Goal: Task Accomplishment & Management: Use online tool/utility

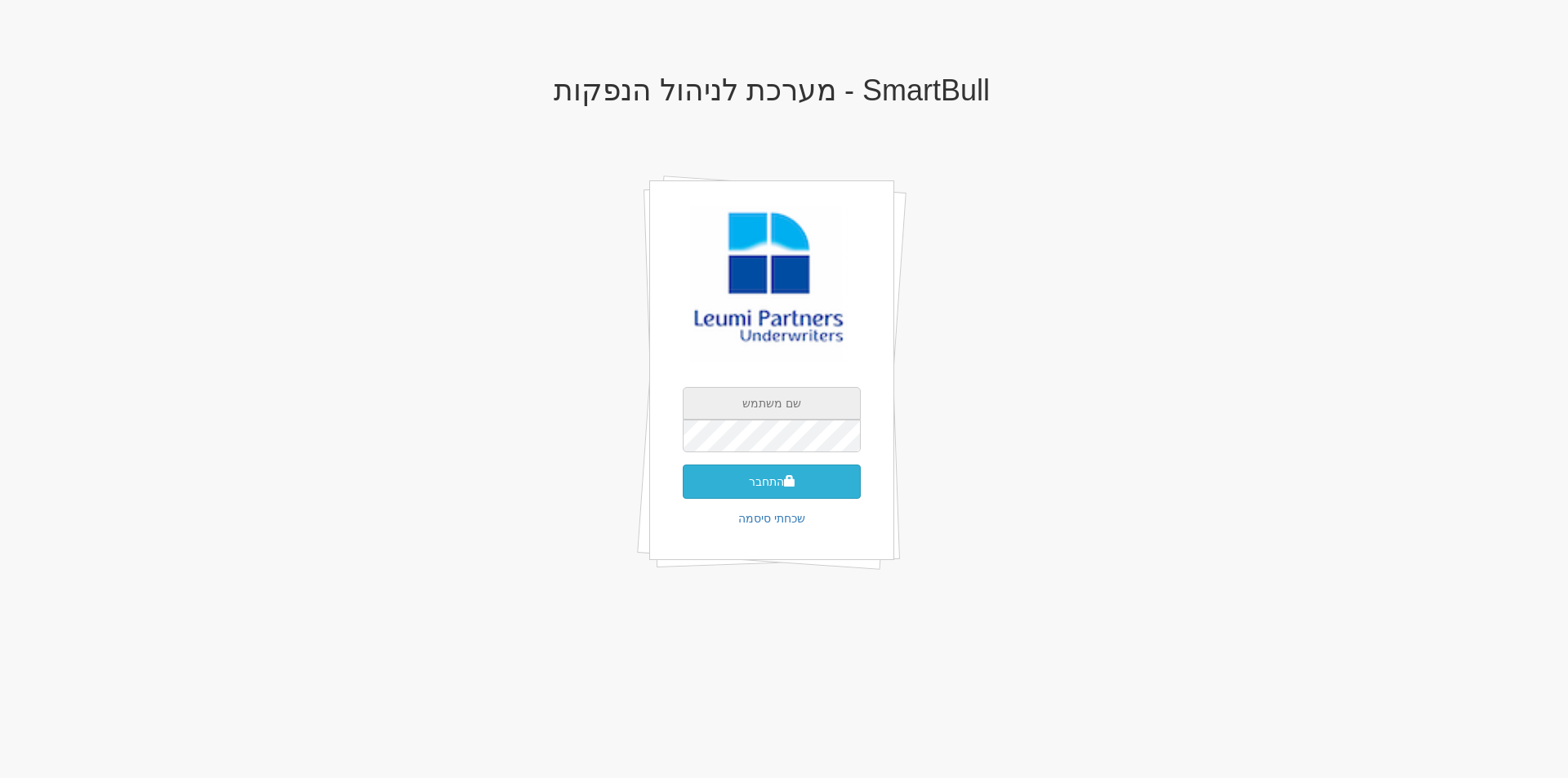
type input "[EMAIL_ADDRESS][DOMAIN_NAME]"
click at [789, 476] on span "submit" at bounding box center [789, 481] width 11 height 11
type input "930543"
click at [682, 489] on button "התחבר" at bounding box center [771, 506] width 178 height 34
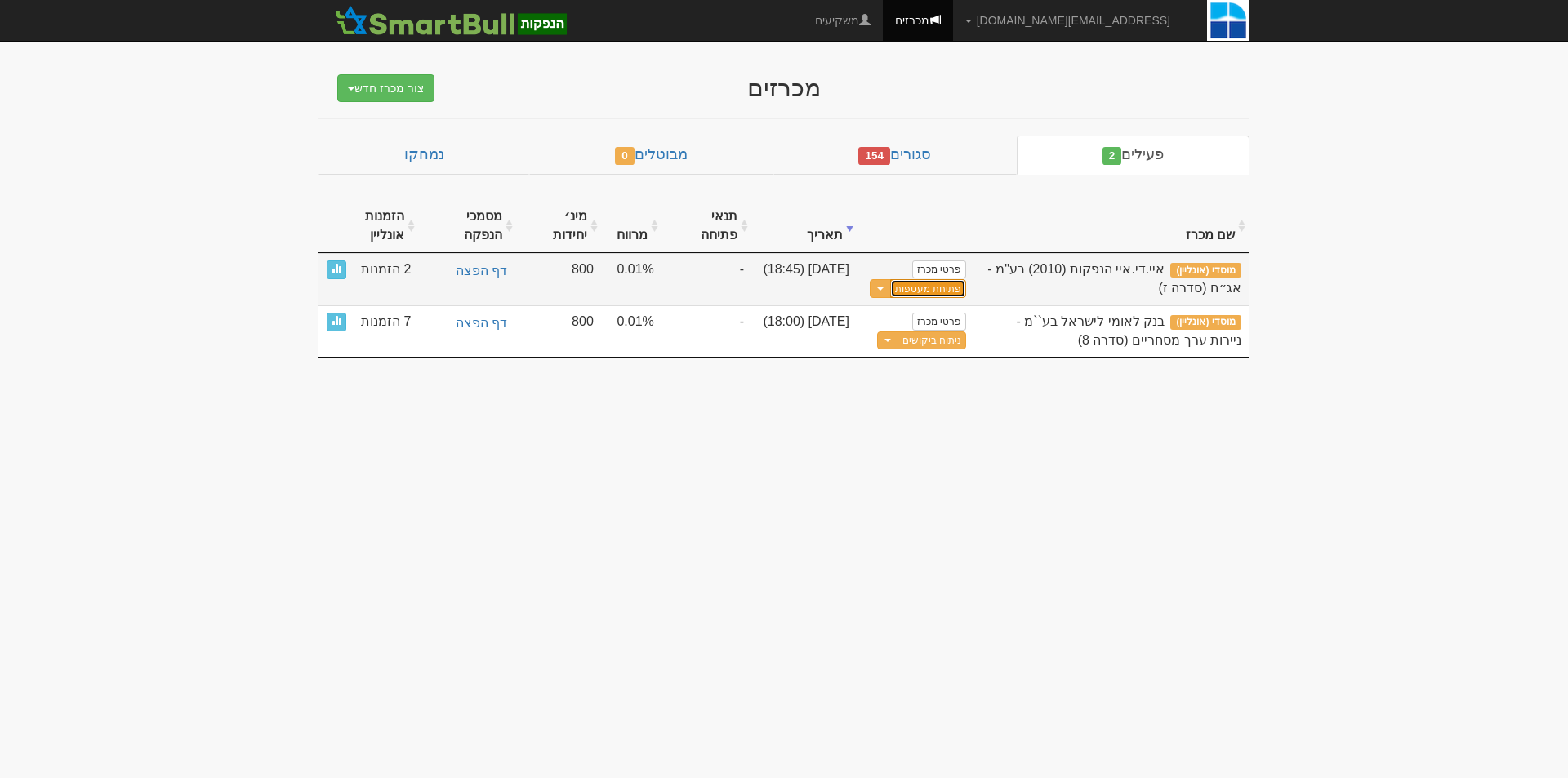
click at [944, 284] on button "פתיחת מעטפות" at bounding box center [928, 288] width 76 height 18
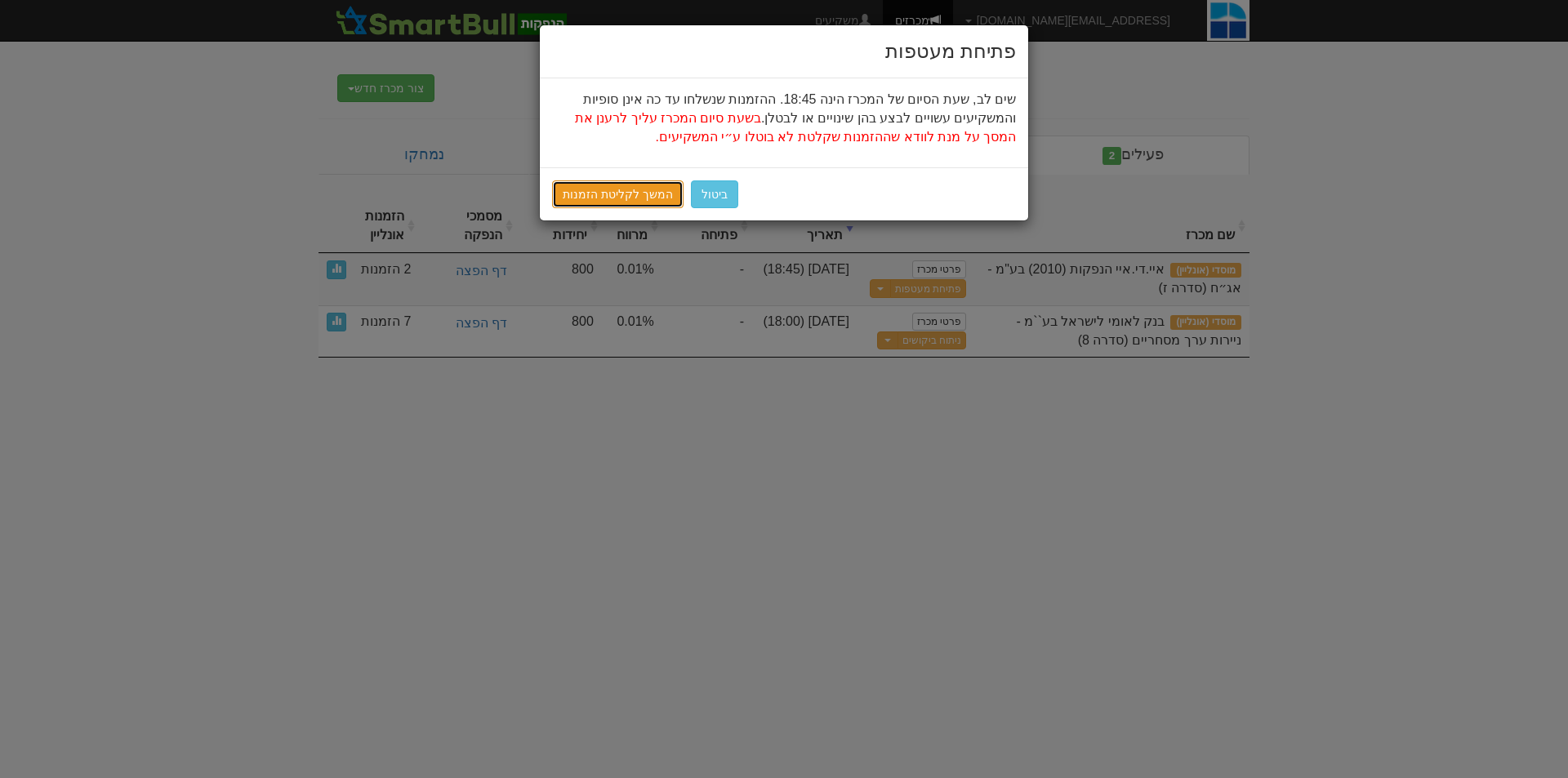
click at [627, 190] on link "המשך לקליטת הזמנות" at bounding box center [617, 195] width 132 height 28
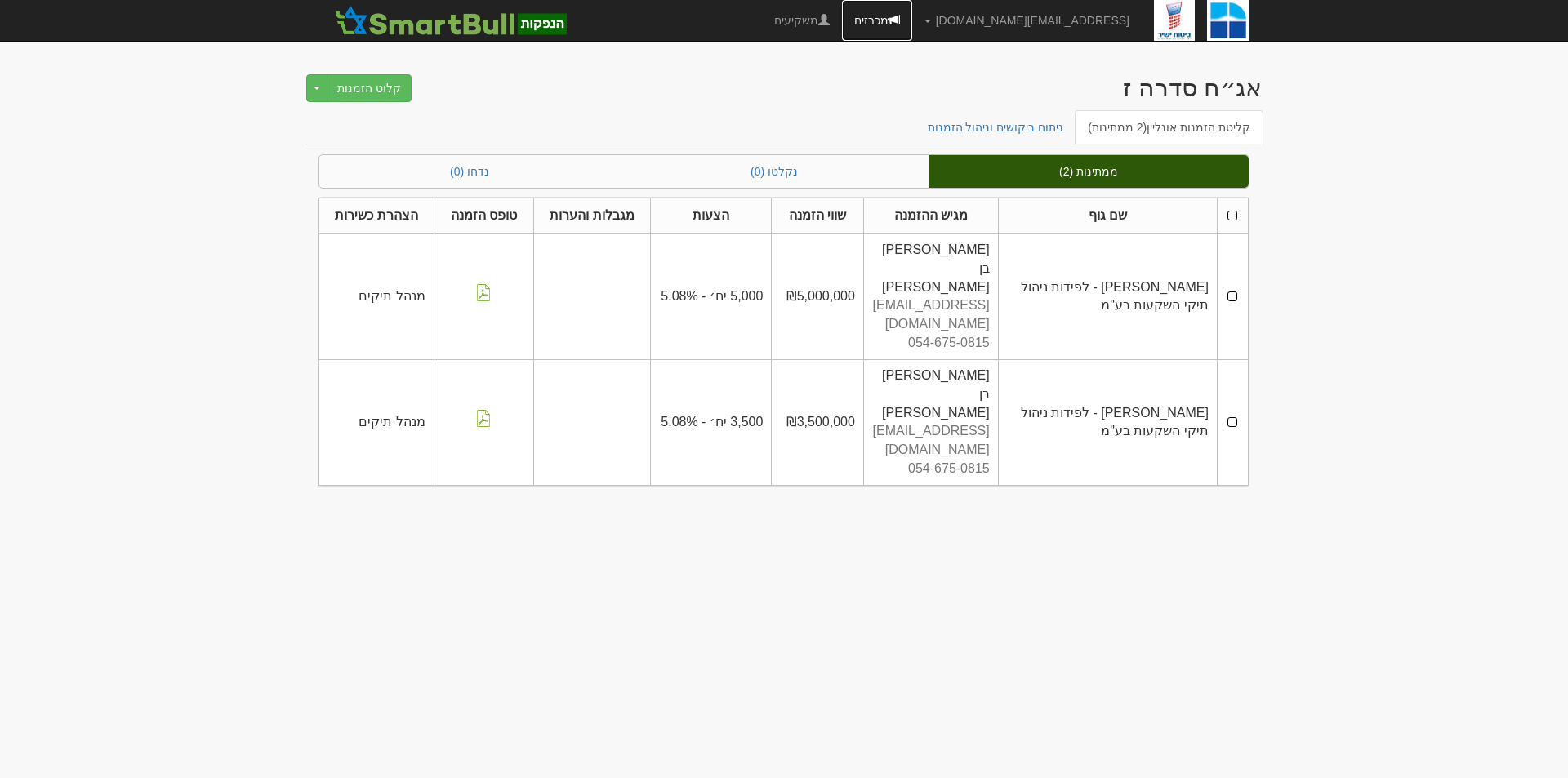
click at [912, 9] on link "מכרזים" at bounding box center [877, 20] width 70 height 41
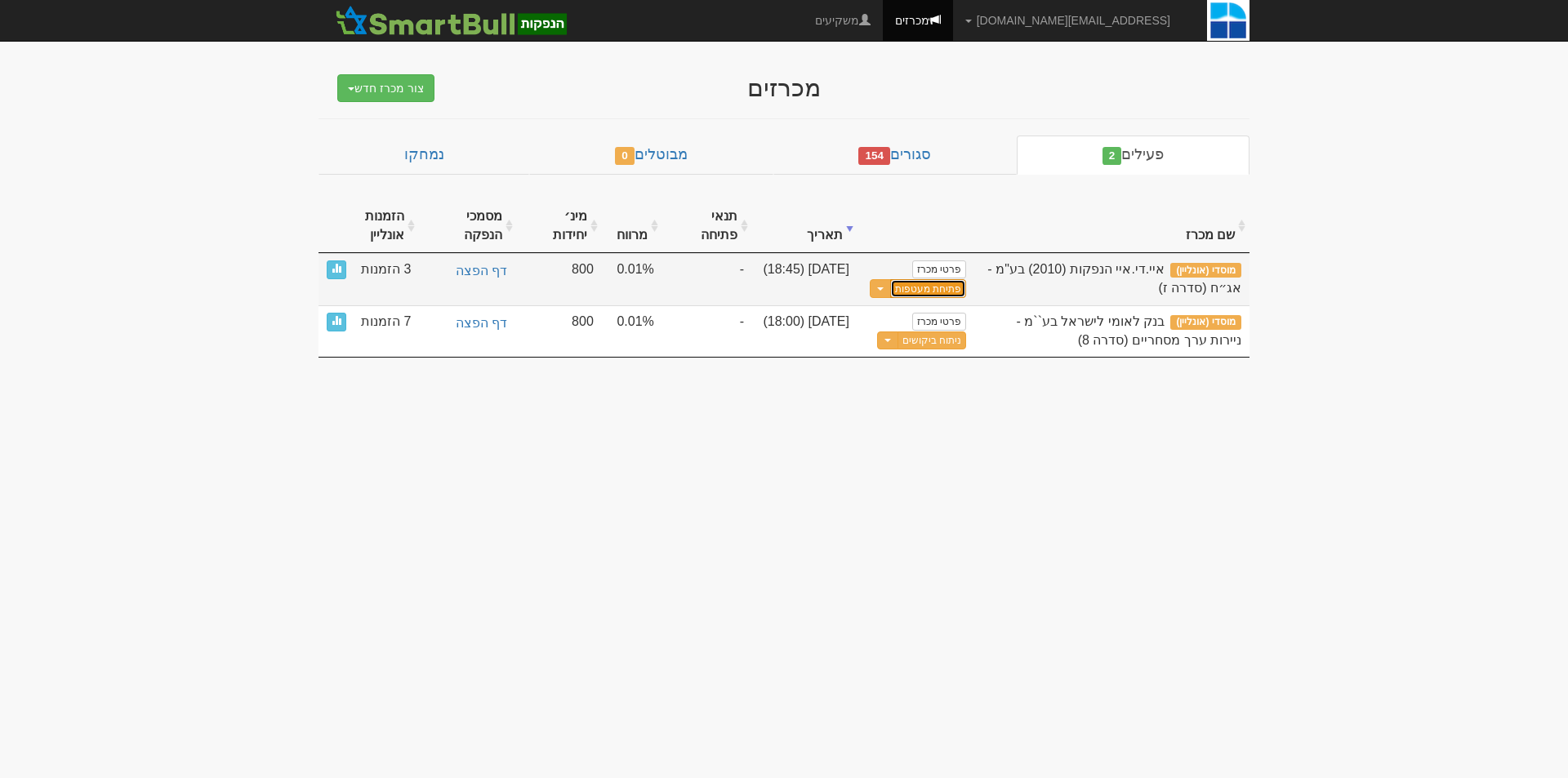
click at [925, 286] on button "פתיחת מעטפות" at bounding box center [928, 288] width 76 height 18
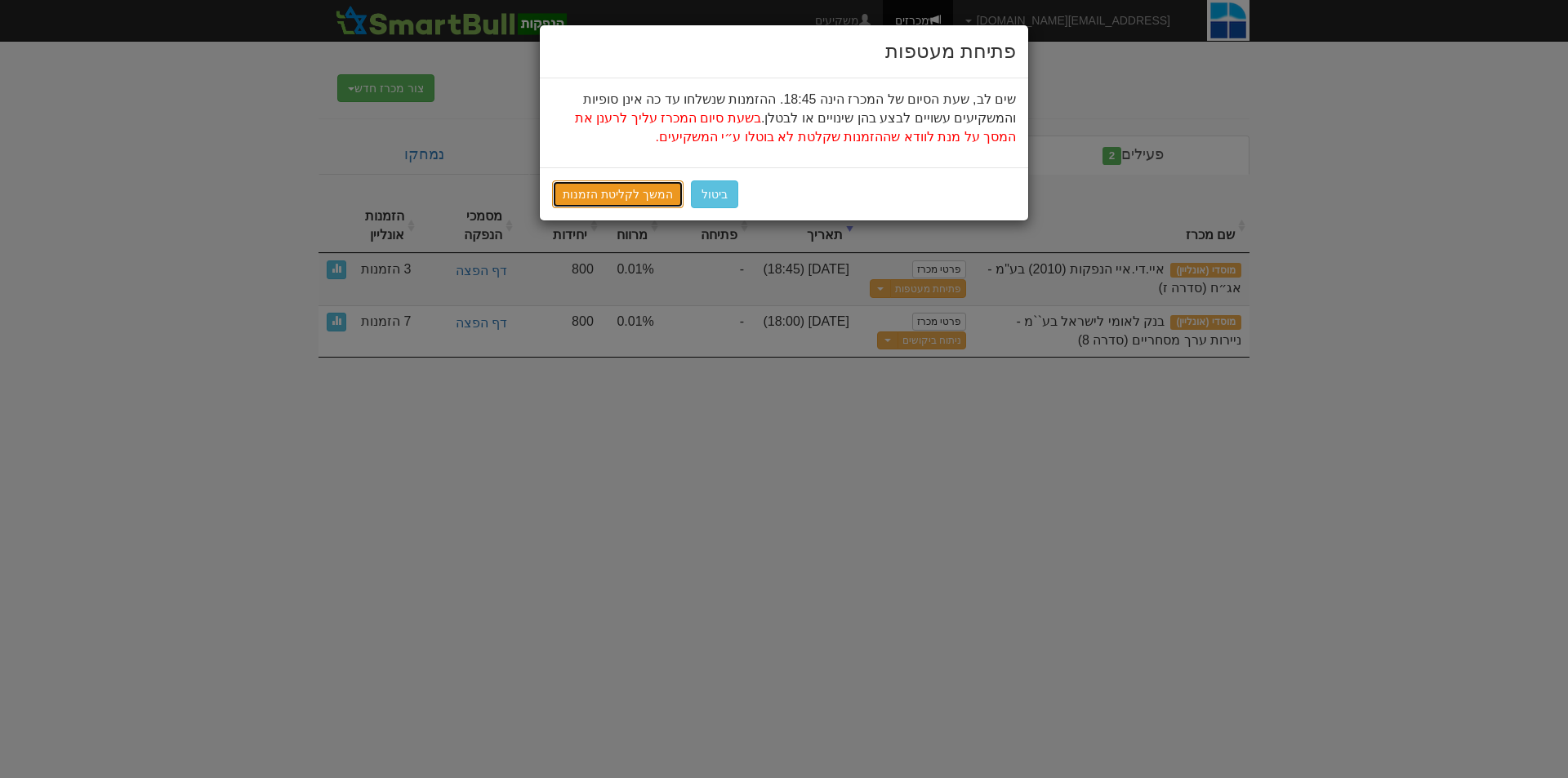
click at [611, 196] on link "המשך לקליטת הזמנות" at bounding box center [617, 195] width 132 height 28
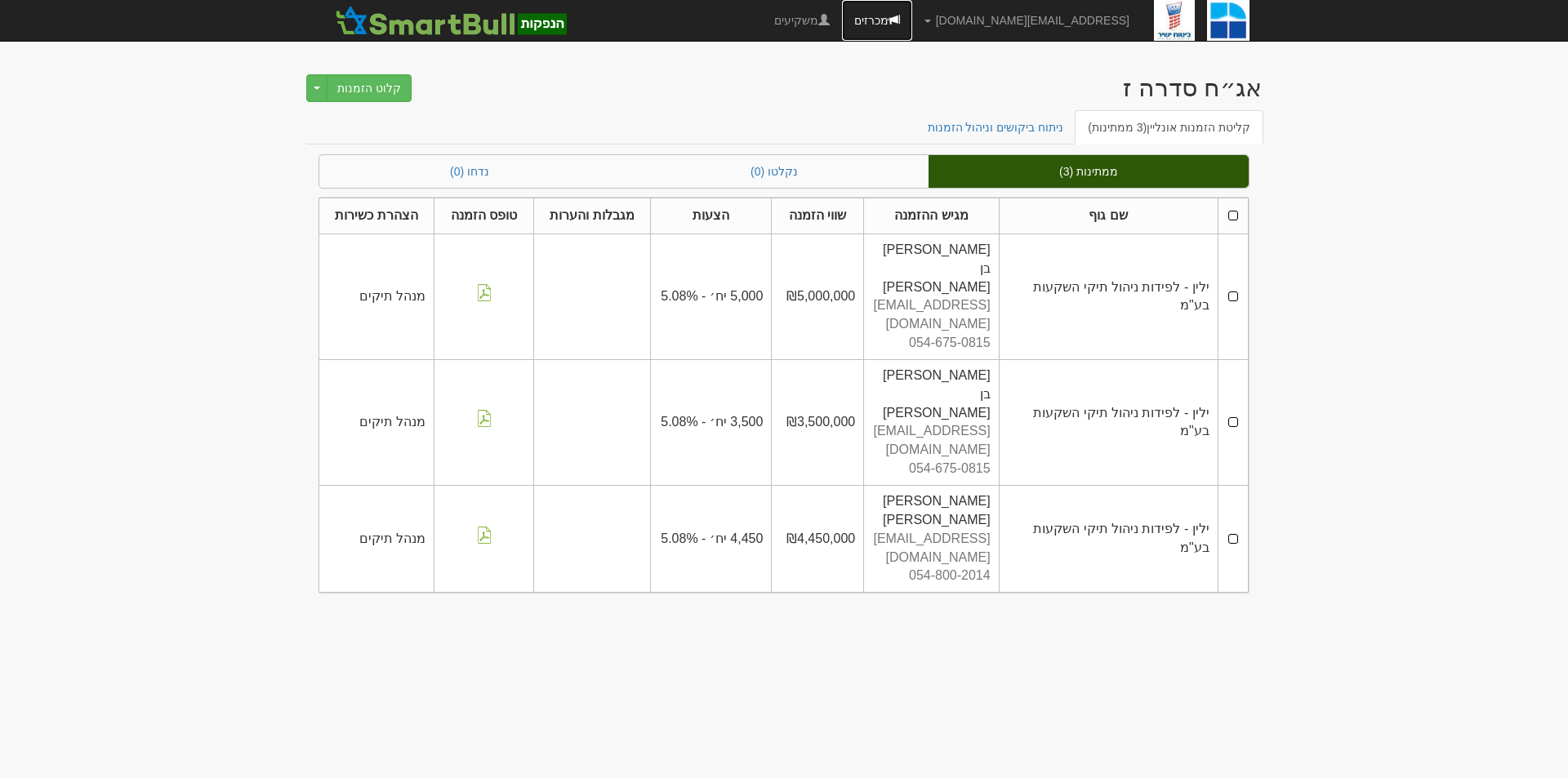
click at [912, 13] on link "מכרזים" at bounding box center [877, 20] width 70 height 41
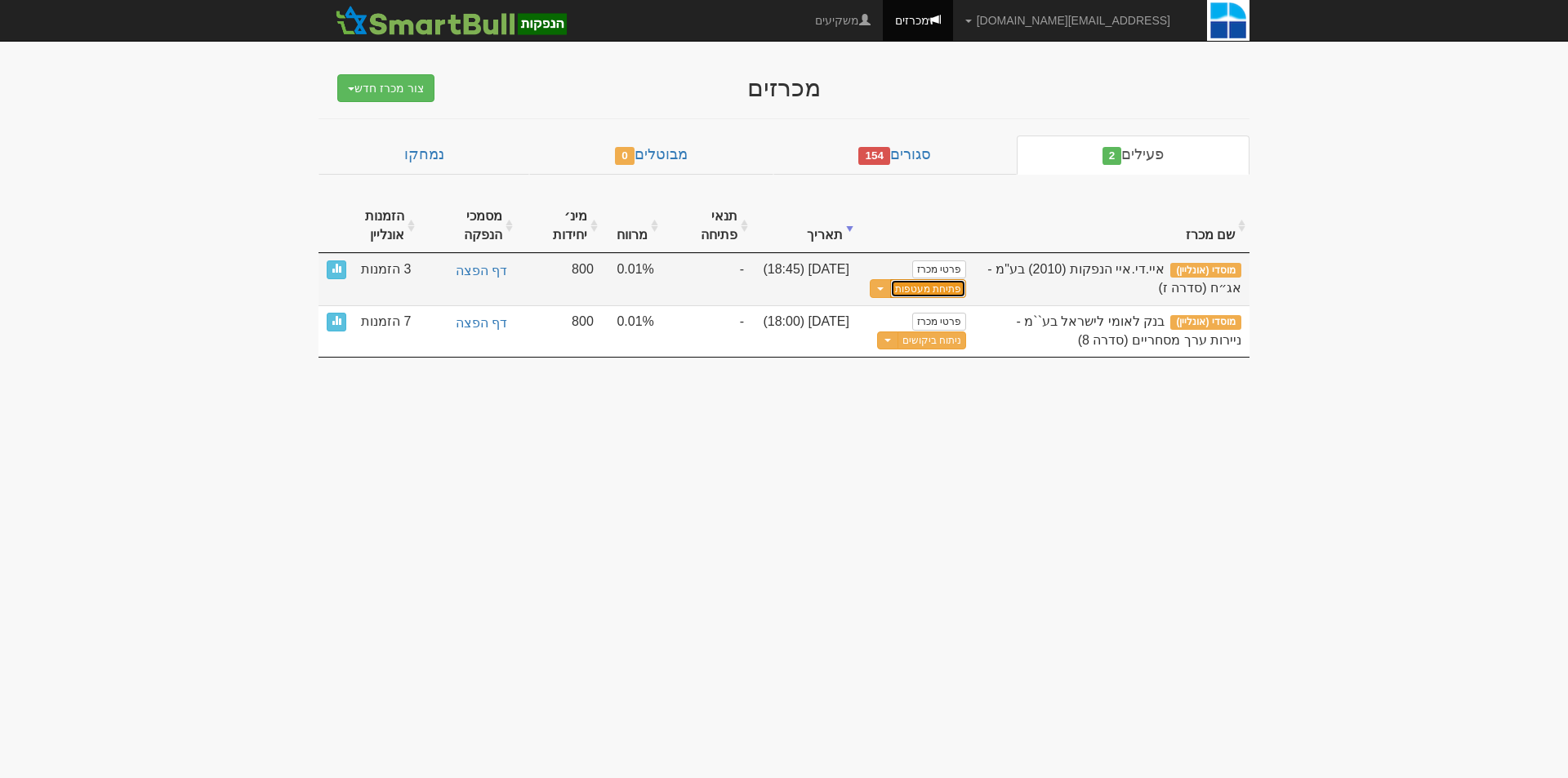
click at [950, 292] on button "פתיחת מעטפות" at bounding box center [928, 288] width 76 height 18
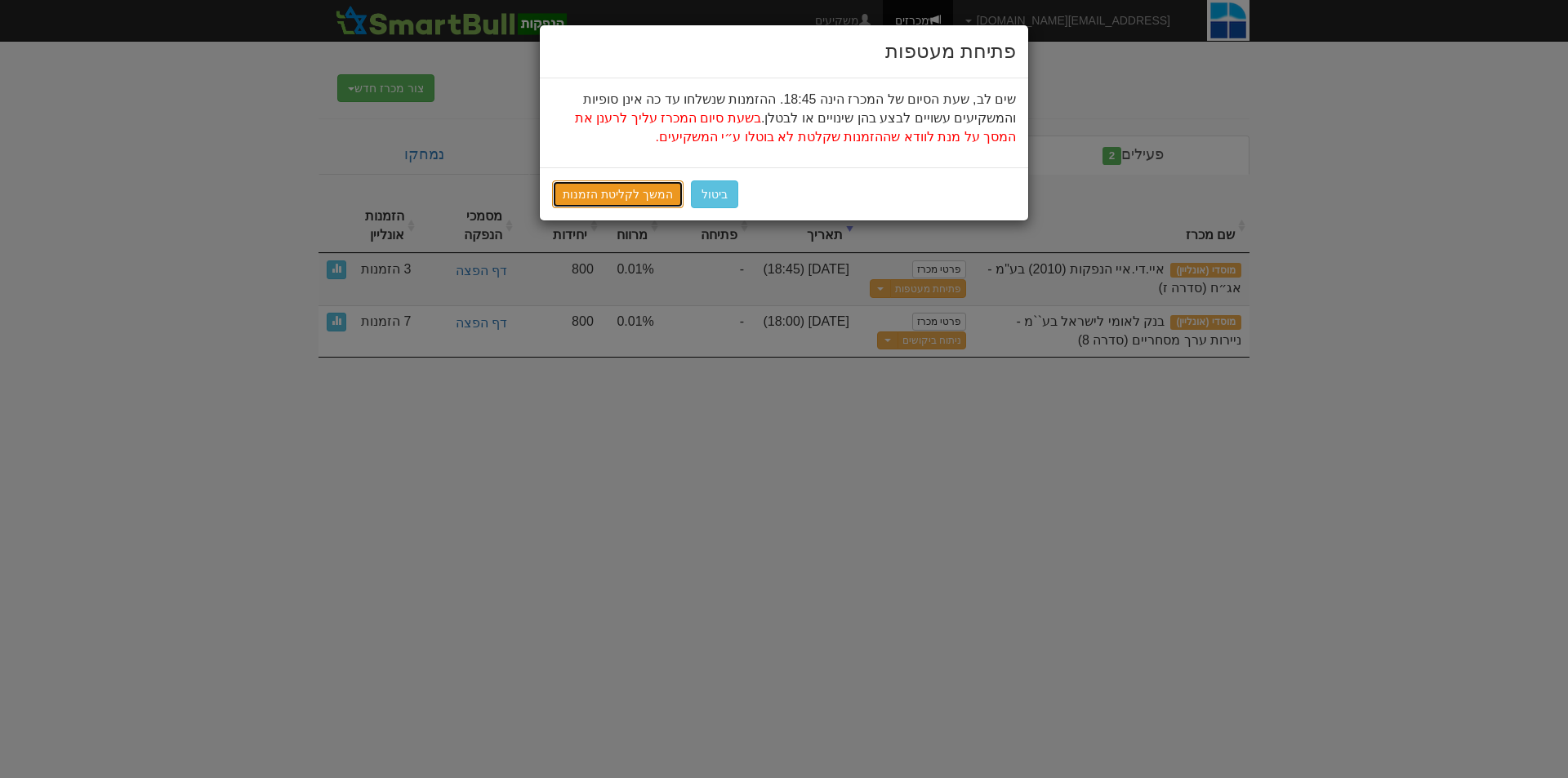
click at [613, 189] on link "המשך לקליטת הזמנות" at bounding box center [617, 195] width 132 height 28
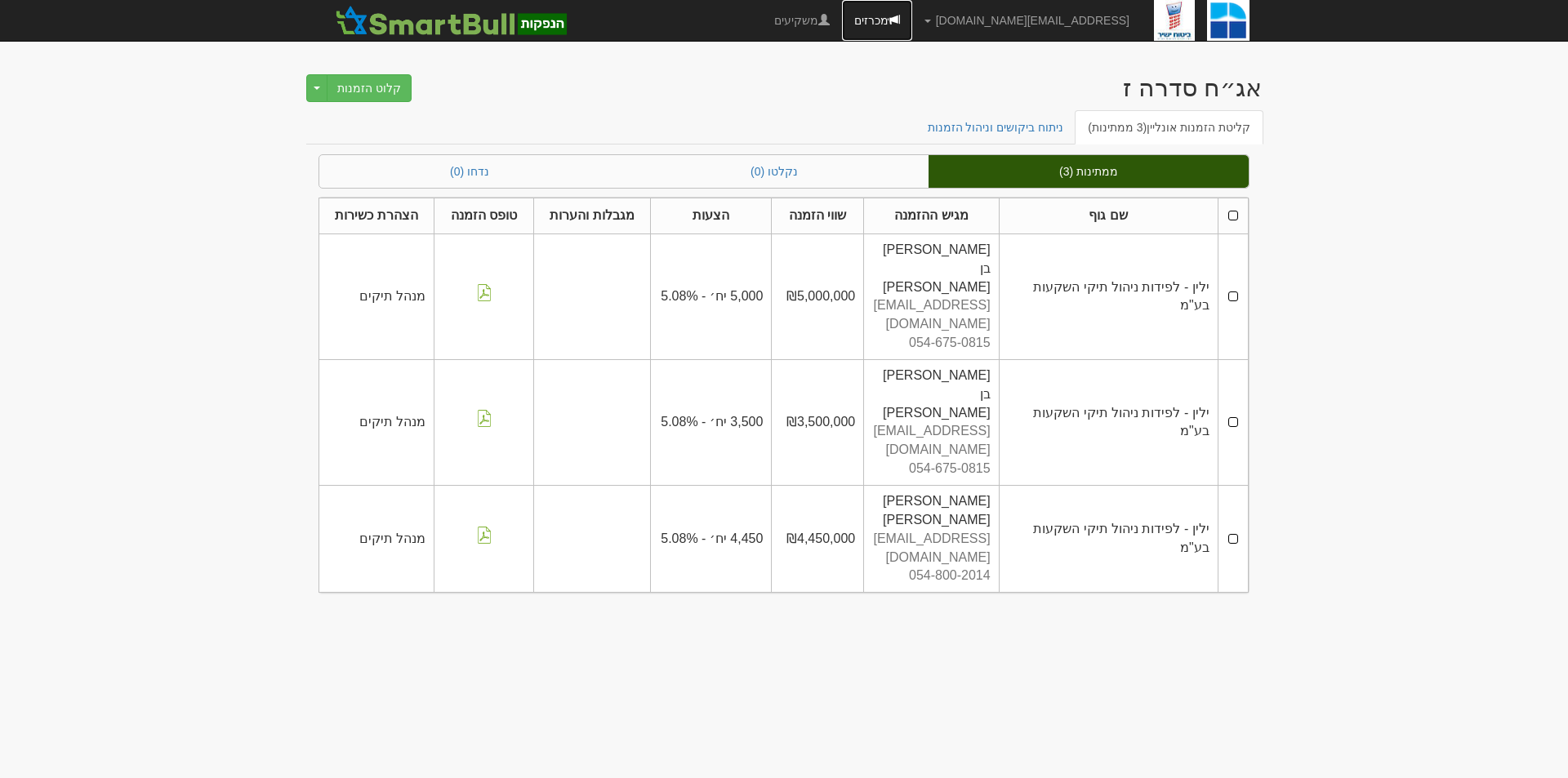
click at [912, 20] on link "מכרזים" at bounding box center [877, 20] width 70 height 41
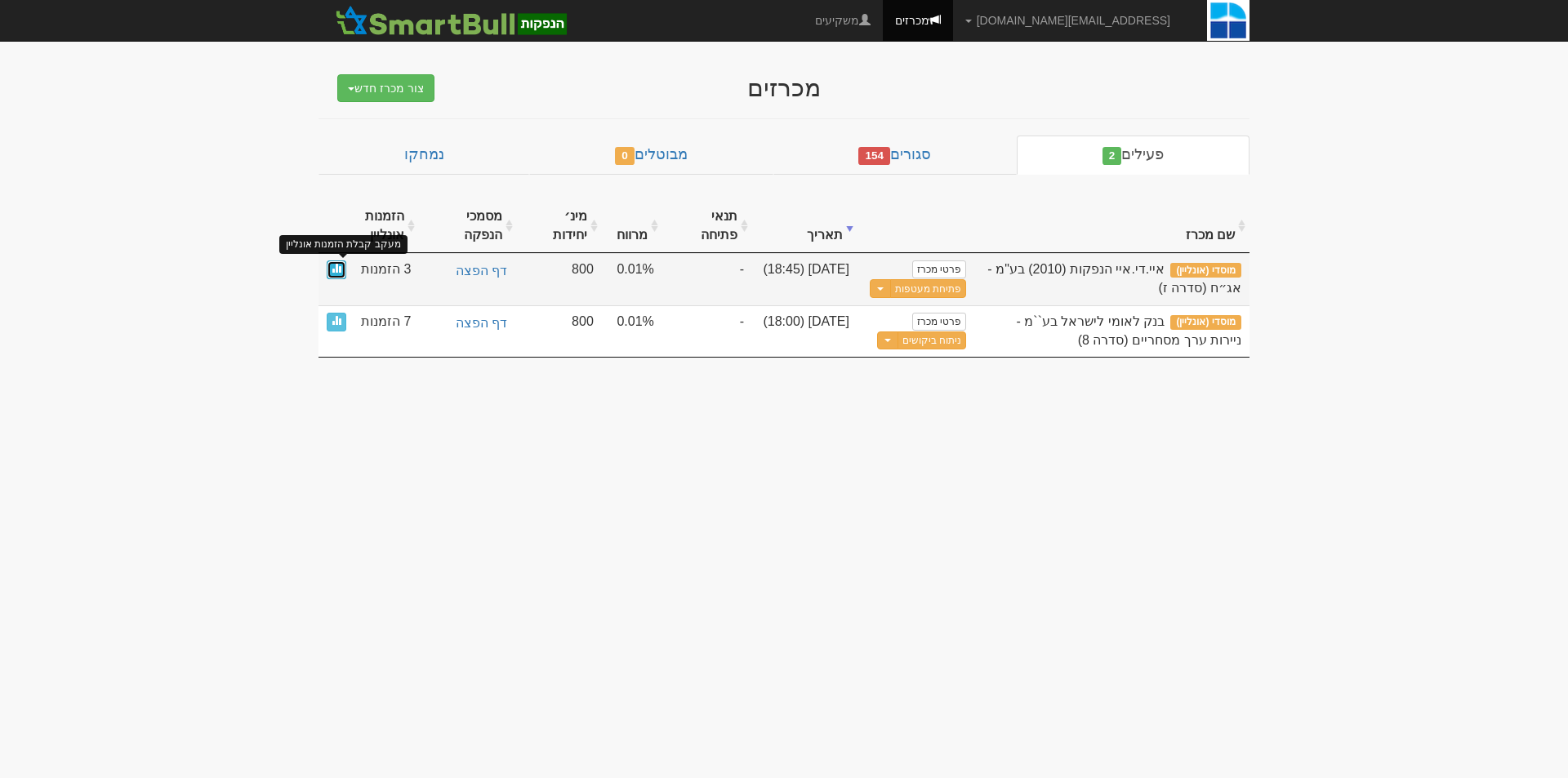
click at [339, 272] on span at bounding box center [336, 268] width 10 height 10
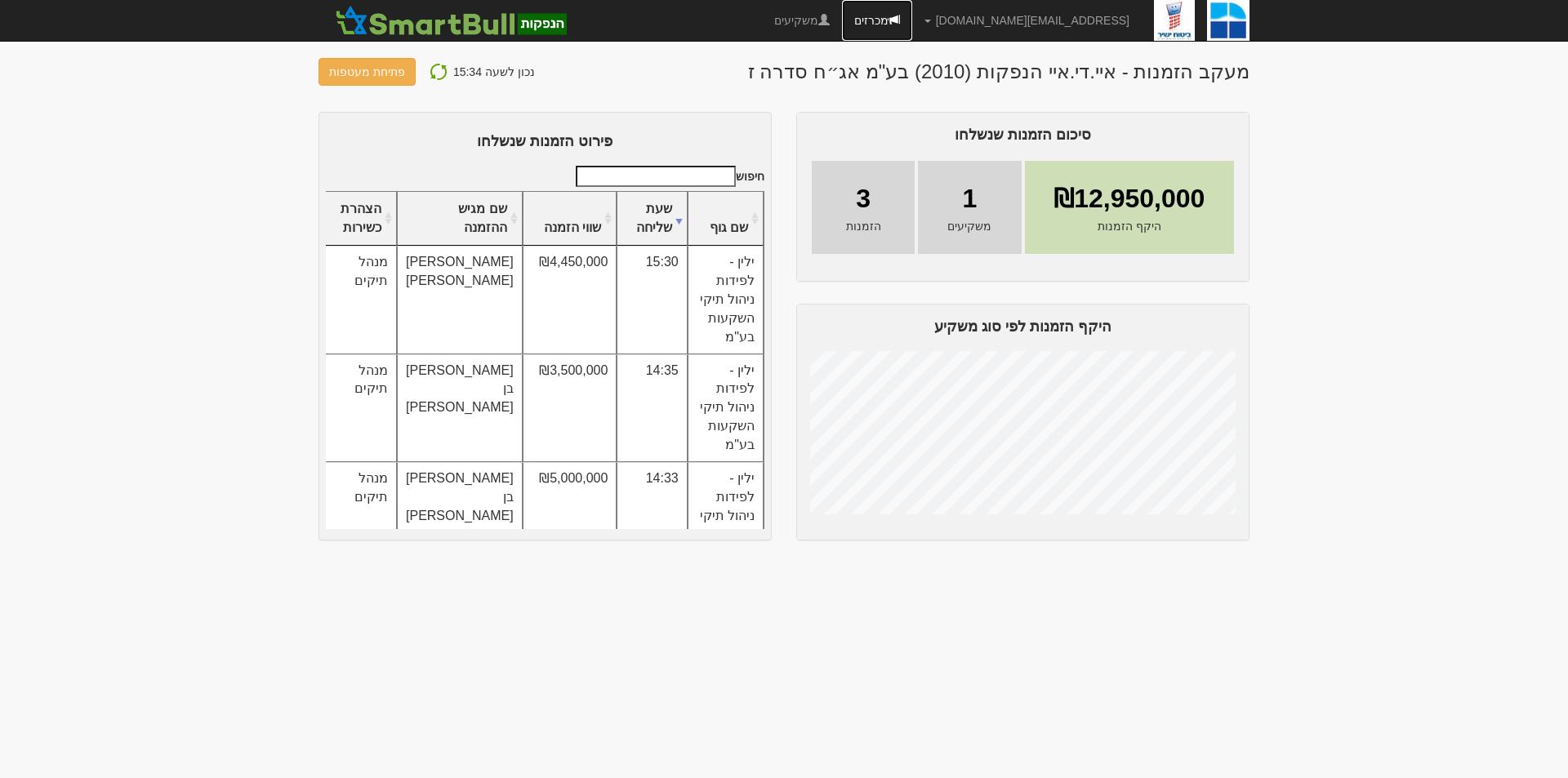
click at [912, 14] on link "מכרזים" at bounding box center [877, 20] width 70 height 41
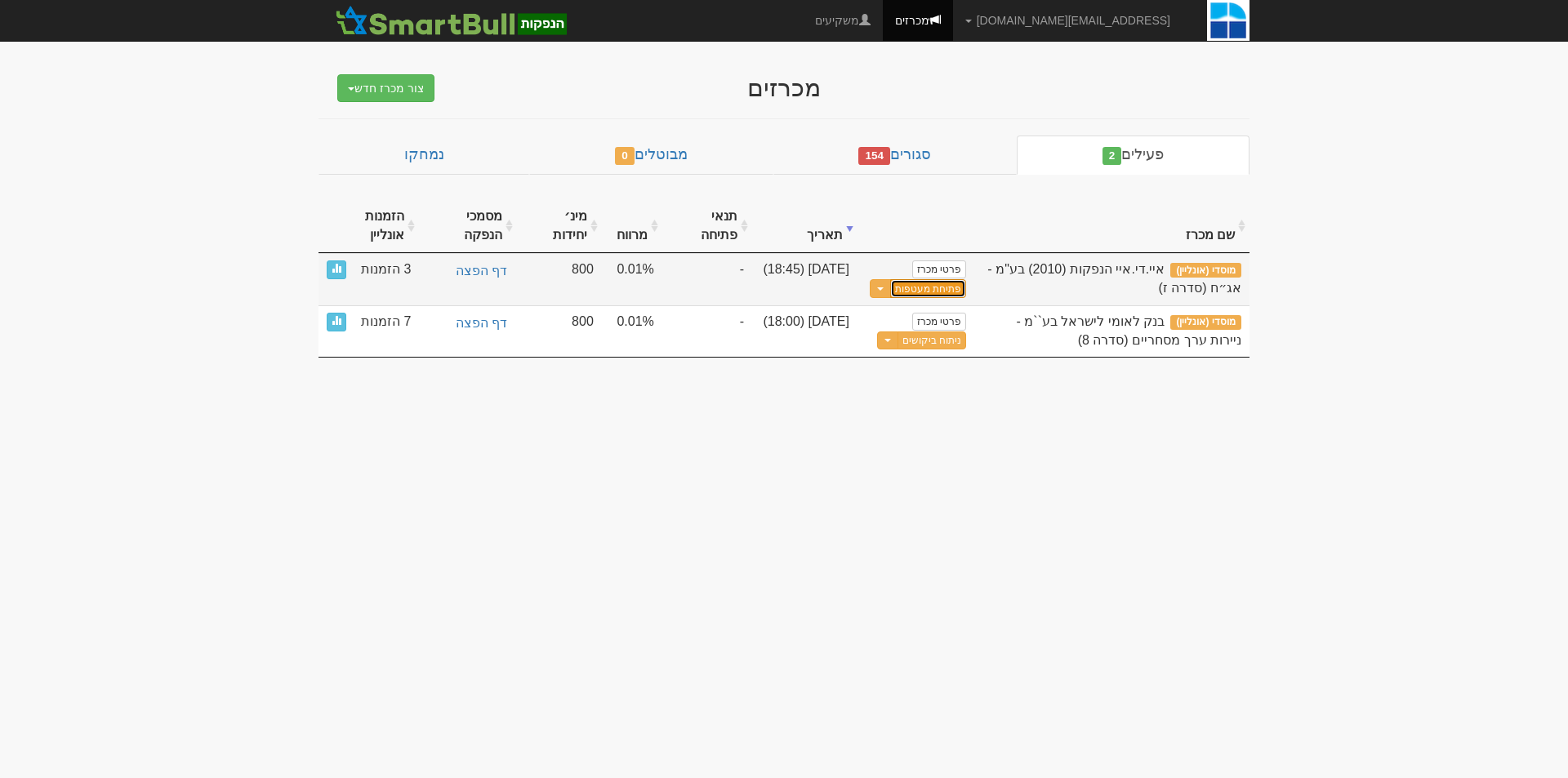
click at [944, 288] on button "פתיחת מעטפות" at bounding box center [928, 288] width 76 height 18
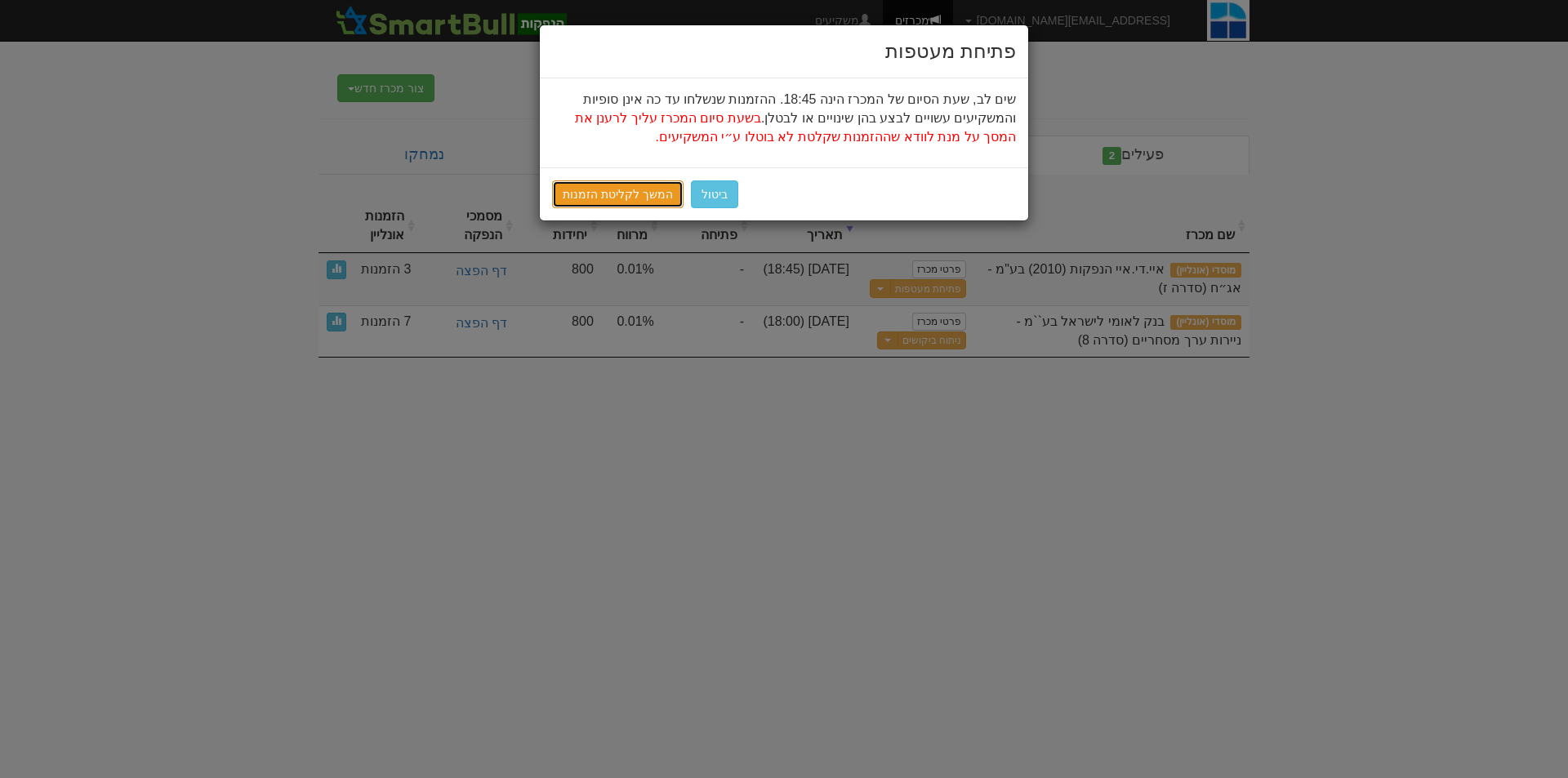
click at [604, 202] on link "המשך לקליטת הזמנות" at bounding box center [617, 195] width 132 height 28
